Goal: Find specific page/section: Find specific page/section

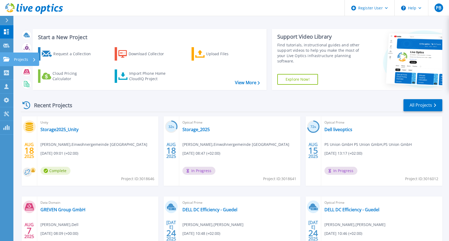
click at [2, 61] on link "Projects Projects" at bounding box center [6, 60] width 13 height 14
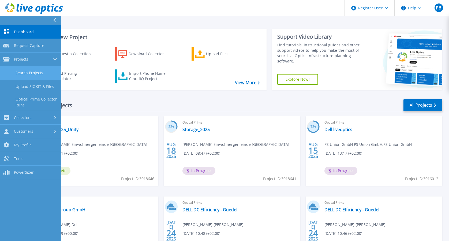
click at [43, 70] on link "Search Projects" at bounding box center [30, 73] width 61 height 14
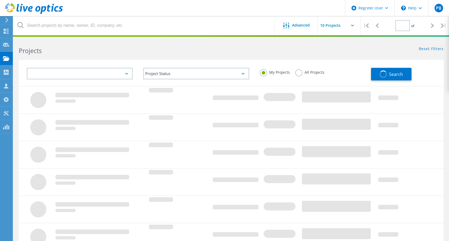
type input "1"
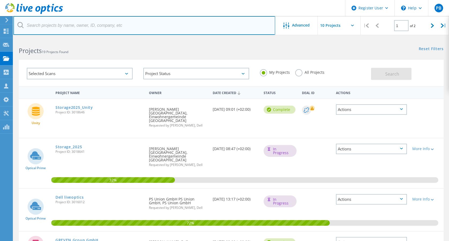
click at [79, 22] on input "text" at bounding box center [144, 25] width 262 height 19
click at [96, 29] on input "text" at bounding box center [144, 25] width 262 height 19
paste input "Aprentas"
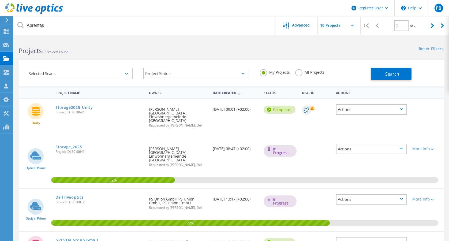
click at [303, 70] on label "All Projects" at bounding box center [309, 71] width 29 height 5
click at [0, 0] on input "All Projects" at bounding box center [0, 0] width 0 height 0
click at [387, 74] on span "Search" at bounding box center [392, 74] width 14 height 6
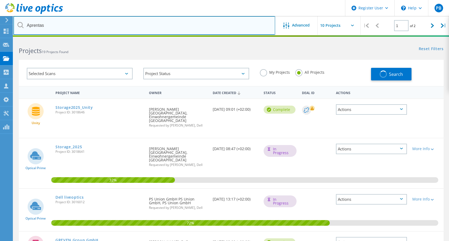
click at [136, 23] on input "Aprentas" at bounding box center [144, 25] width 262 height 19
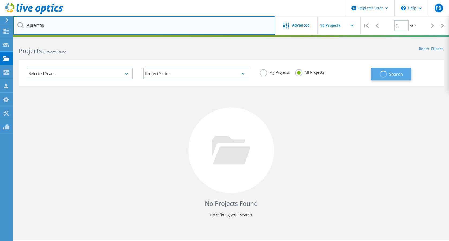
type input "Aprentas"
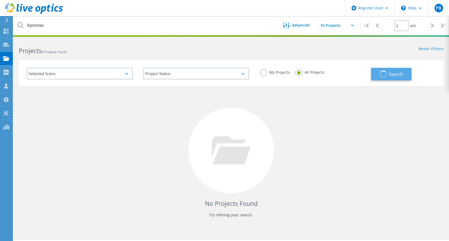
click at [387, 75] on span "button" at bounding box center [383, 73] width 7 height 7
